Goal: Go to known website

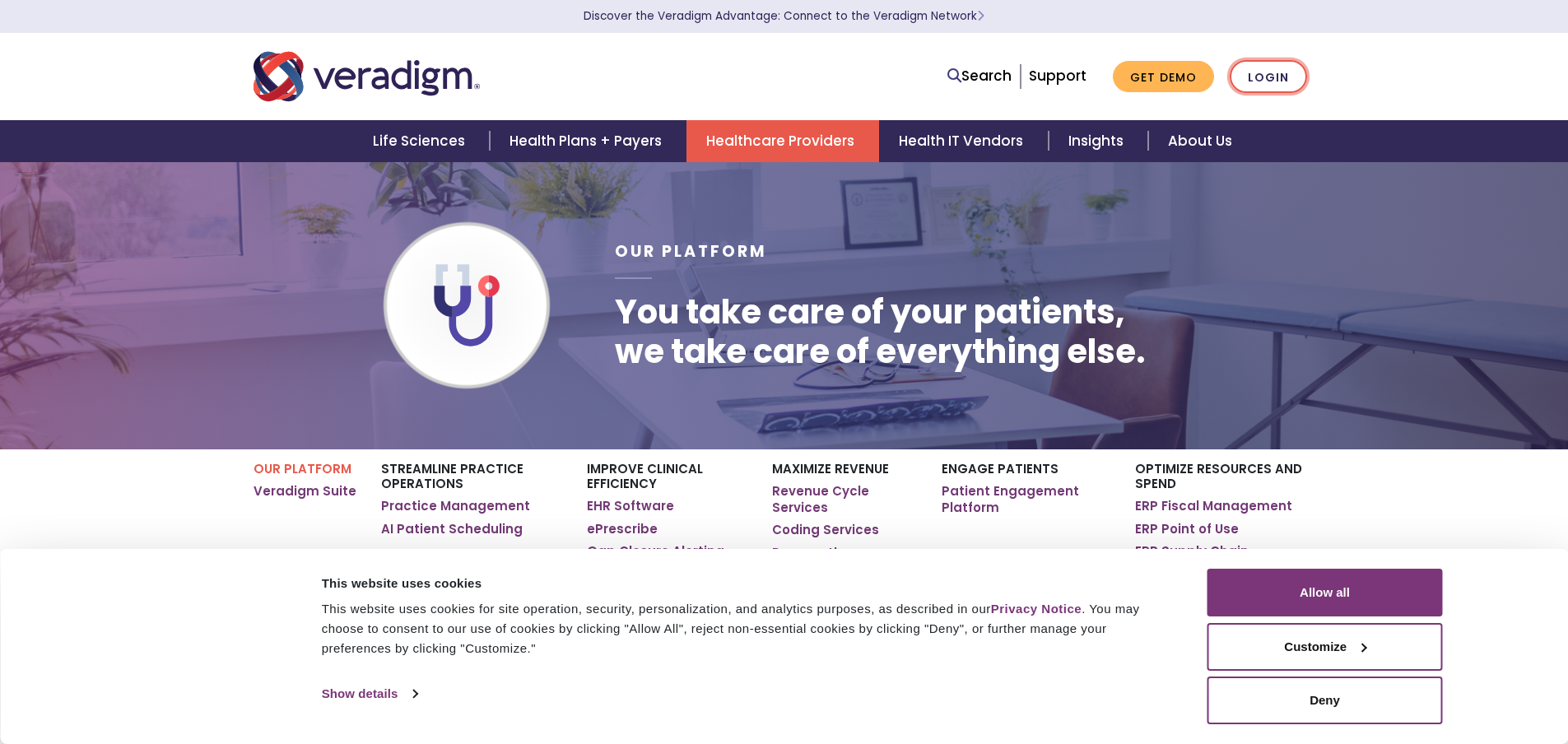
click at [1260, 74] on link "Login" at bounding box center [1268, 77] width 77 height 34
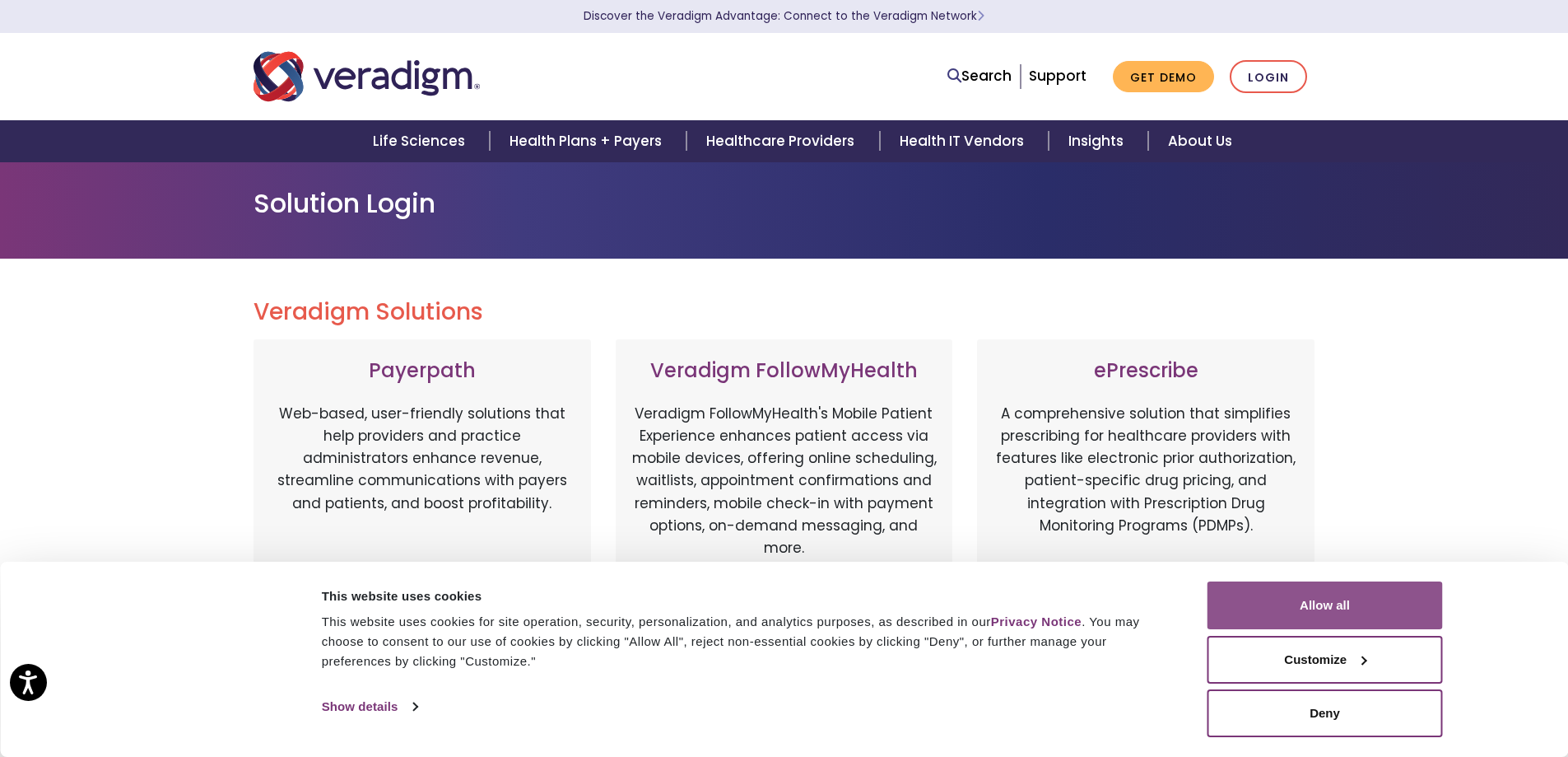
click at [1365, 612] on button "Allow all" at bounding box center [1326, 606] width 235 height 47
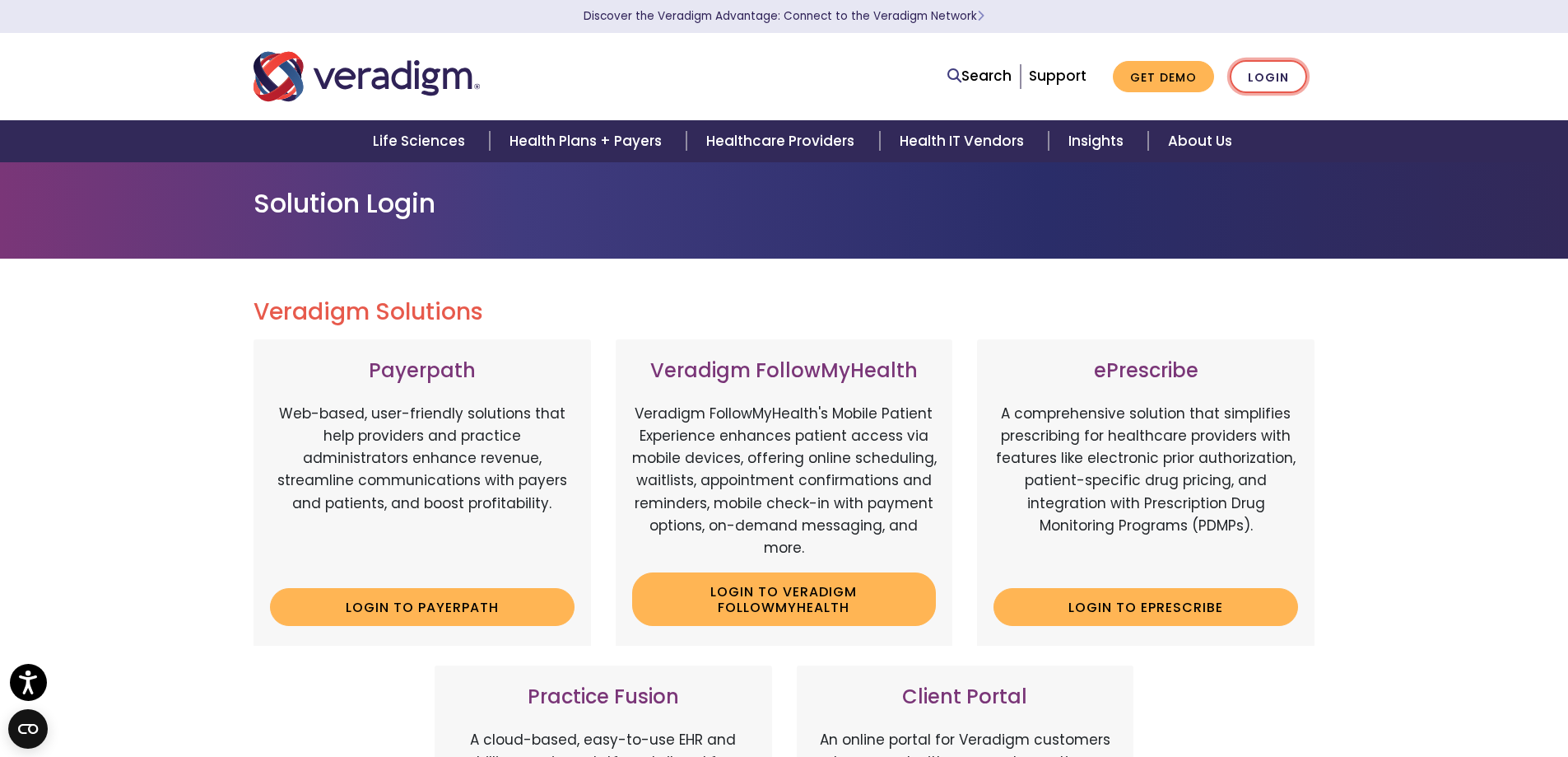
click at [1273, 80] on link "Login" at bounding box center [1268, 77] width 77 height 34
